Goal: Find specific page/section: Find specific page/section

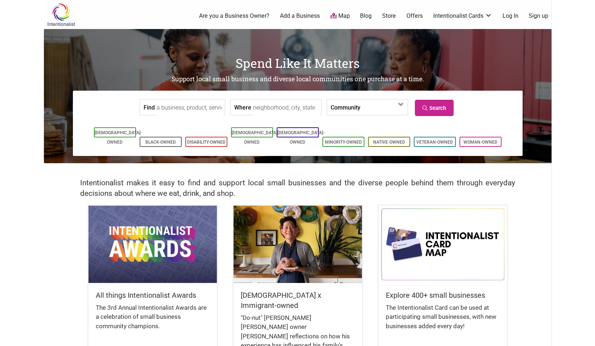
click at [175, 108] on input "Find" at bounding box center [190, 107] width 66 height 16
type input "orenji"
click at [431, 106] on link "Search" at bounding box center [434, 108] width 39 height 16
click at [178, 111] on input "orenji" at bounding box center [190, 107] width 66 height 16
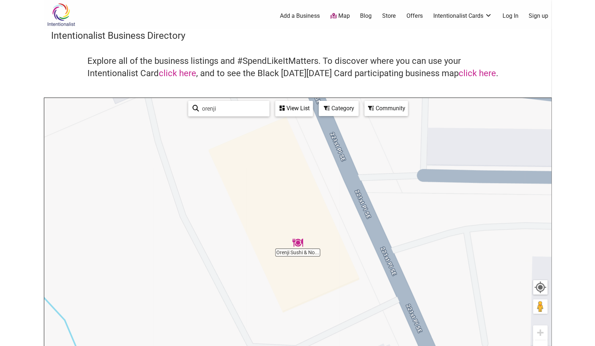
click at [297, 246] on img "Orenji Sushi & Noodles" at bounding box center [298, 242] width 17 height 17
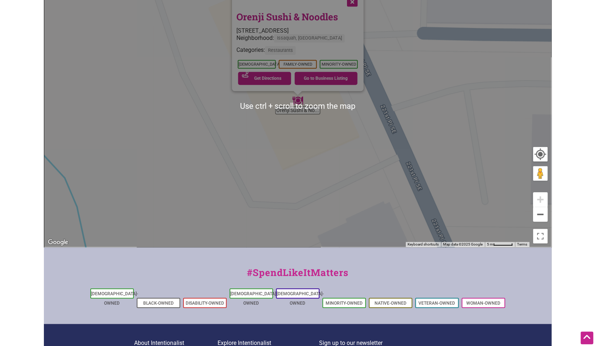
scroll to position [103, 0]
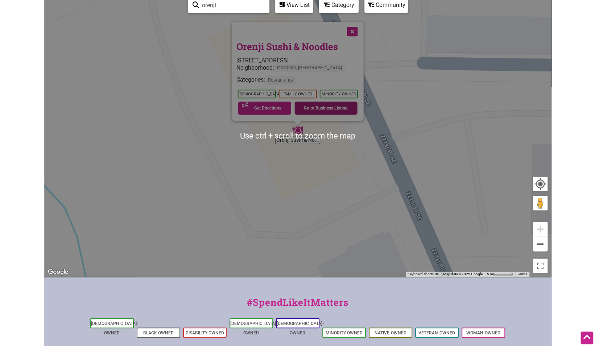
click at [336, 107] on link "Go to Business Listing" at bounding box center [326, 108] width 63 height 13
